Goal: Answer question/provide support

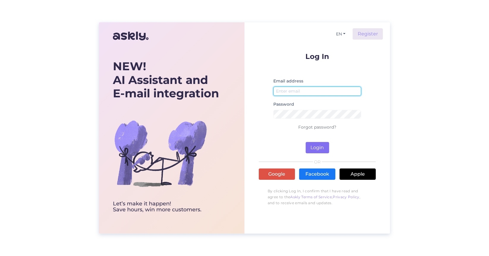
type input "[EMAIL_ADDRESS][DOMAIN_NAME]"
click at [320, 147] on button "Login" at bounding box center [317, 147] width 23 height 11
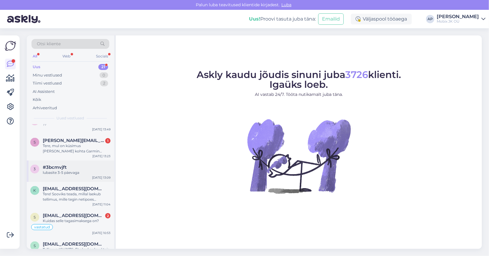
scroll to position [430, 0]
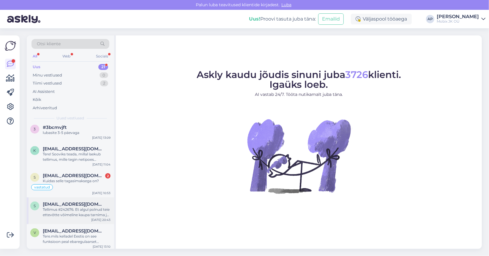
click at [57, 202] on span "[EMAIL_ADDRESS][DOMAIN_NAME]" at bounding box center [74, 203] width 62 height 5
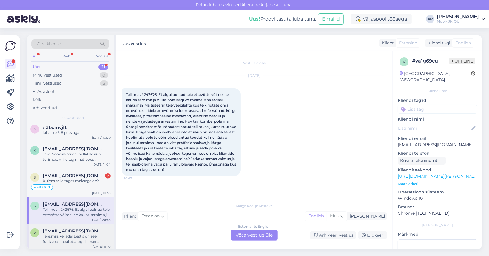
click at [51, 236] on div "Tere.mils kelladel Eestis on see funksioon peal ebaregulaarset südamerütmi, mis…" at bounding box center [77, 238] width 68 height 11
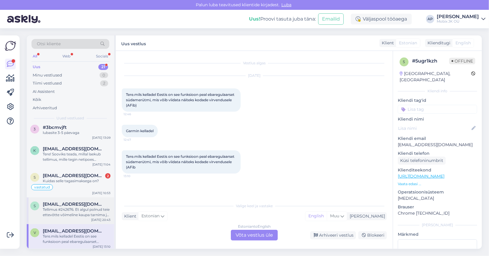
scroll to position [400, 0]
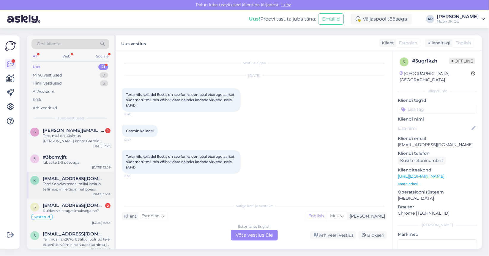
click at [62, 177] on span "[EMAIL_ADDRESS][DOMAIN_NAME]" at bounding box center [74, 178] width 62 height 5
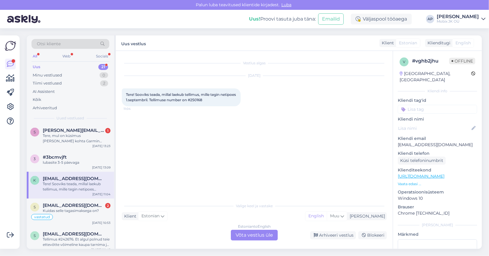
scroll to position [371, 0]
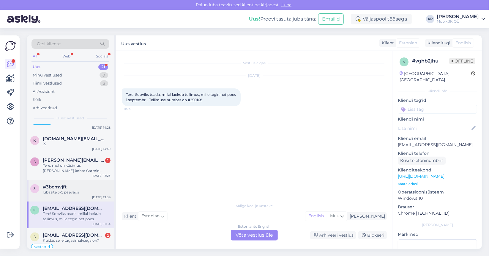
click at [63, 189] on div "lubasite 3-5 päevaga" at bounding box center [77, 191] width 68 height 5
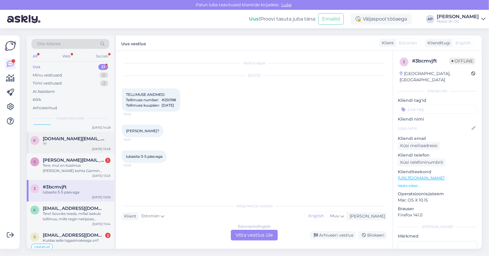
click at [62, 141] on div "??" at bounding box center [77, 143] width 68 height 5
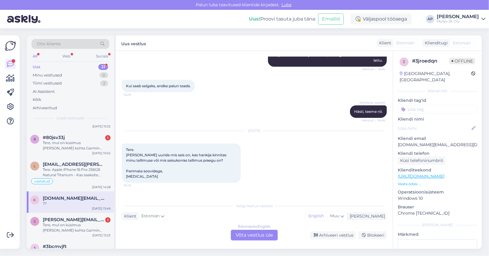
scroll to position [85, 0]
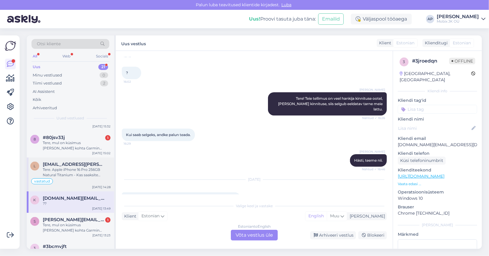
click at [64, 167] on div "Tere. Apple iPhone 16 Pro 256GB Natural Titanium - Kas saaksite täpsustada mis …" at bounding box center [77, 172] width 68 height 11
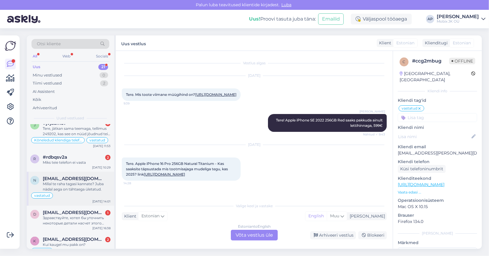
scroll to position [103, 0]
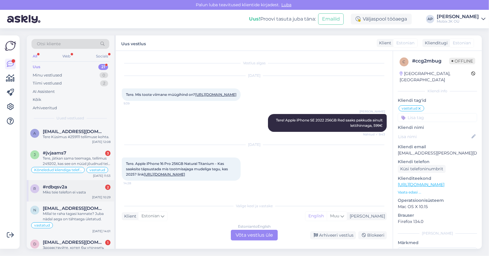
click at [62, 187] on span "#rdbqsv2a" at bounding box center [55, 186] width 24 height 5
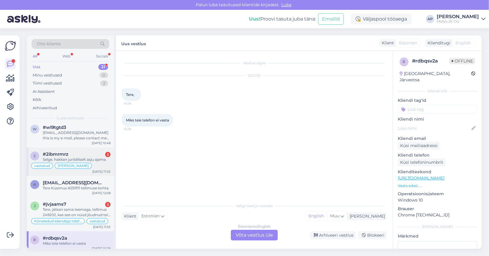
scroll to position [44, 0]
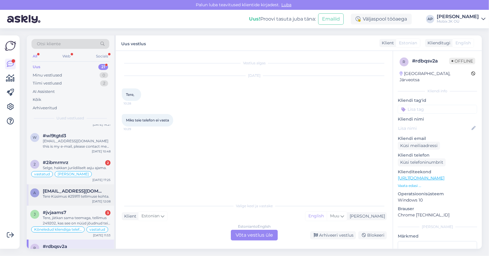
click at [64, 191] on span "[EMAIL_ADDRESS][DOMAIN_NAME]" at bounding box center [74, 190] width 62 height 5
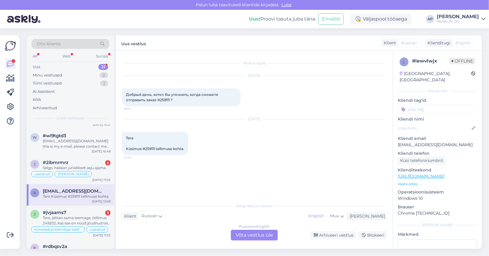
scroll to position [14, 0]
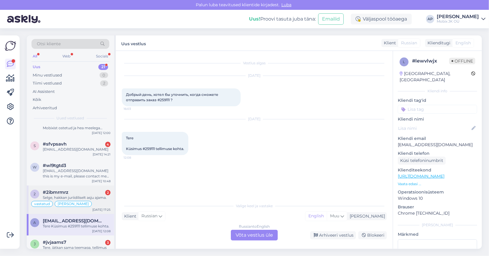
click at [63, 192] on span "#2ibmrmrz" at bounding box center [56, 191] width 26 height 5
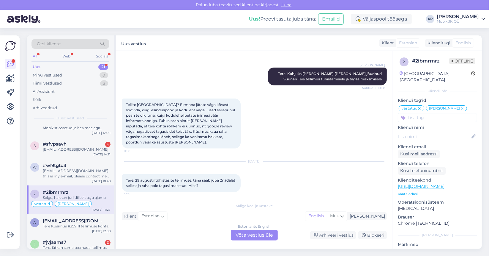
scroll to position [408, 0]
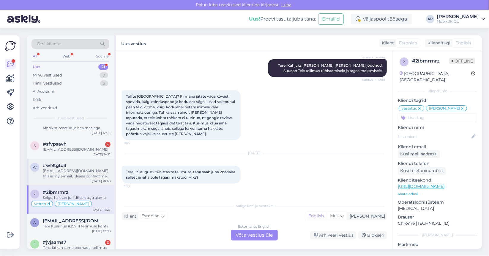
click at [70, 172] on div "[EMAIL_ADDRESS][DOMAIN_NAME] this is my e-mail, please contact me asap!!" at bounding box center [77, 173] width 68 height 11
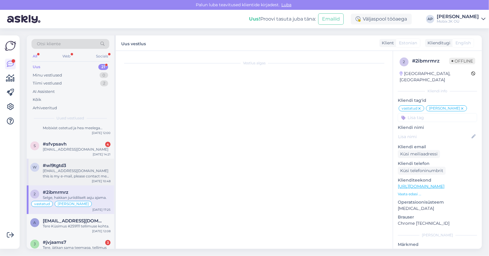
scroll to position [0, 0]
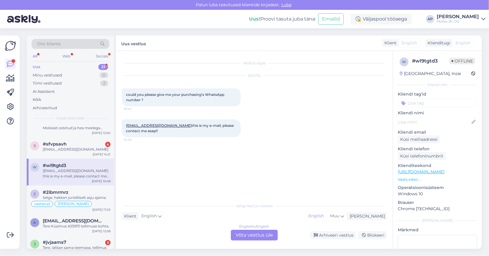
drag, startPoint x: 76, startPoint y: 161, endPoint x: 298, endPoint y: 172, distance: 222.0
click at [297, 175] on div "Vestlus algas [DATE] could you please give me your purchasing‘s WhatsApp number…" at bounding box center [257, 125] width 270 height 137
click at [337, 233] on div "Arhiveeri vestlus" at bounding box center [333, 235] width 46 height 8
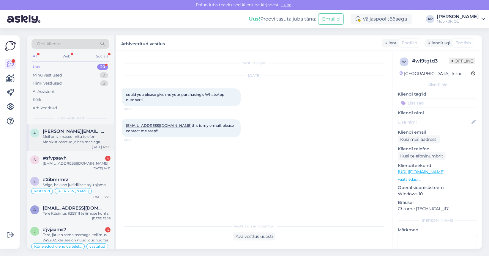
click at [67, 128] on span "[PERSON_NAME][EMAIL_ADDRESS][PERSON_NAME][DOMAIN_NAME]" at bounding box center [74, 130] width 62 height 5
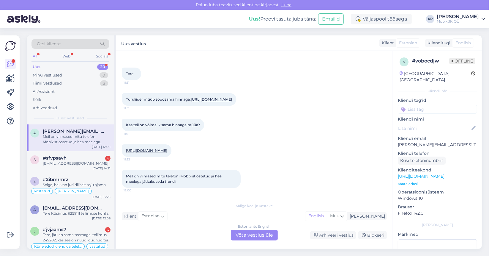
scroll to position [31, 0]
